Goal: Navigation & Orientation: Find specific page/section

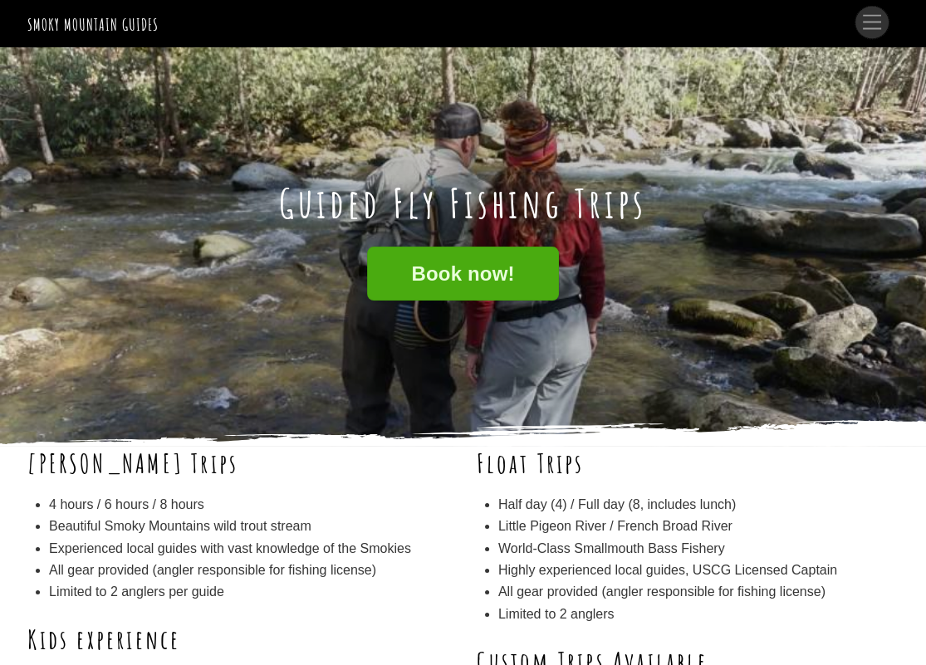
click at [874, 32] on link "Menu" at bounding box center [871, 23] width 33 height 32
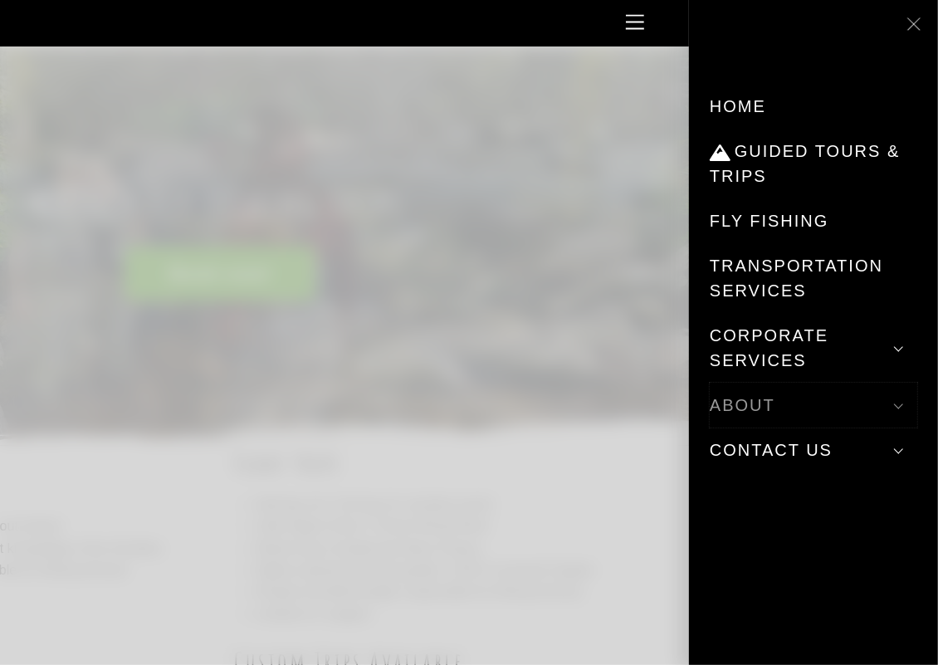
click at [750, 394] on link "About" at bounding box center [814, 405] width 208 height 45
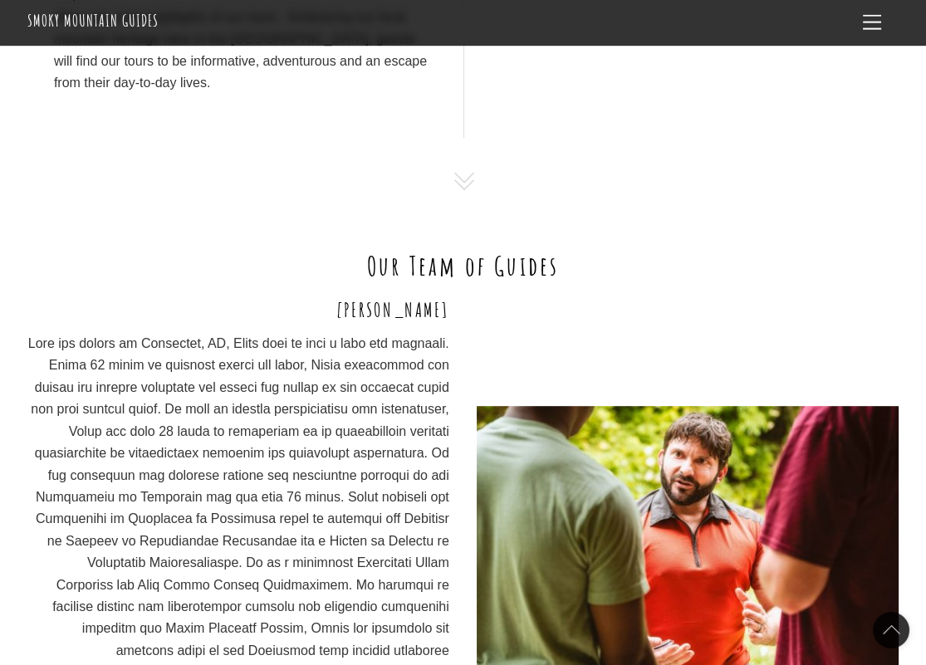
scroll to position [997, 0]
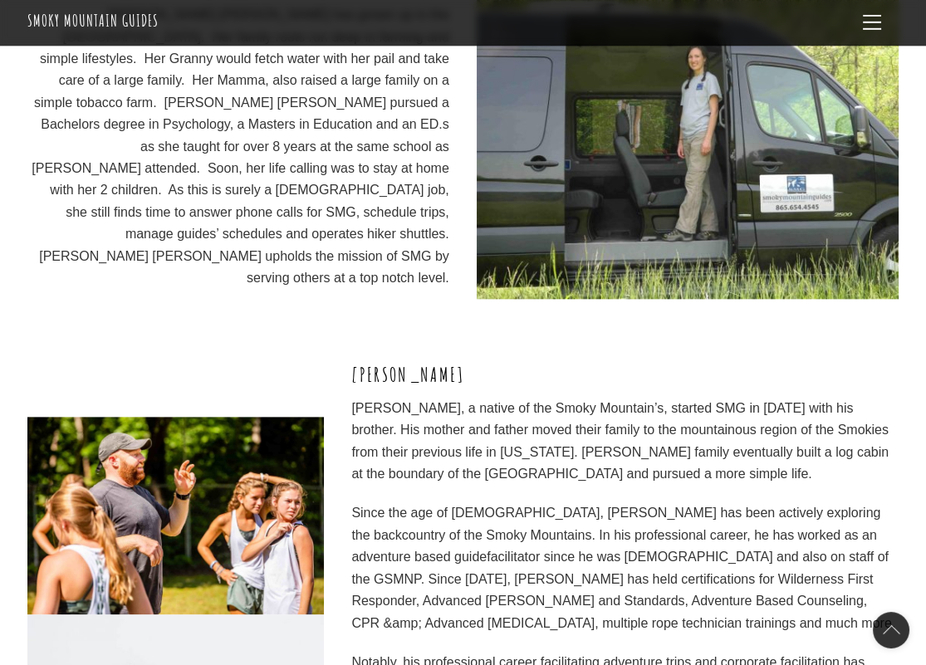
scroll to position [2159, 0]
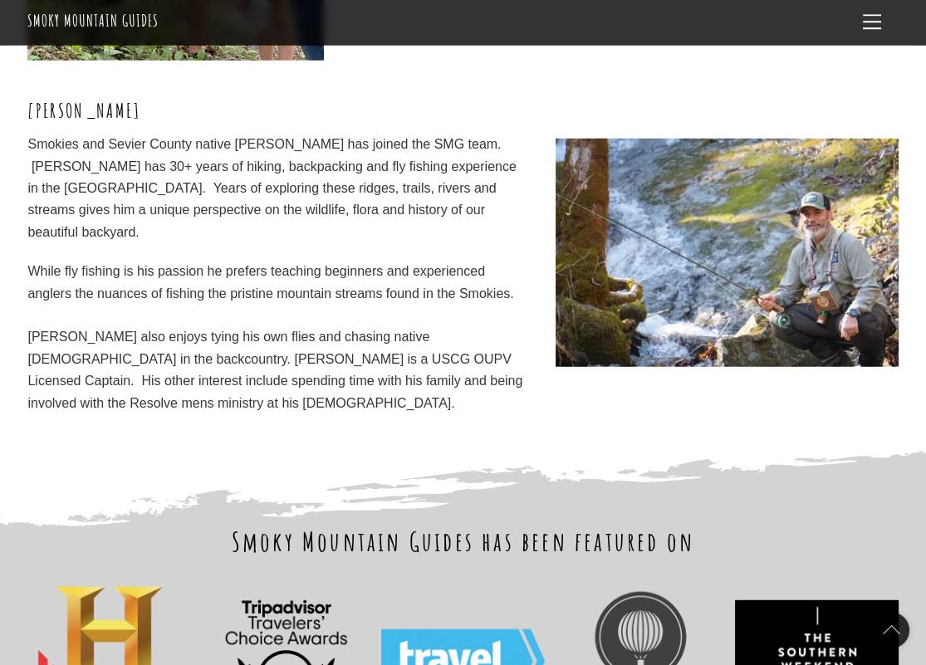
scroll to position [4983, 0]
